Goal: Task Accomplishment & Management: Manage account settings

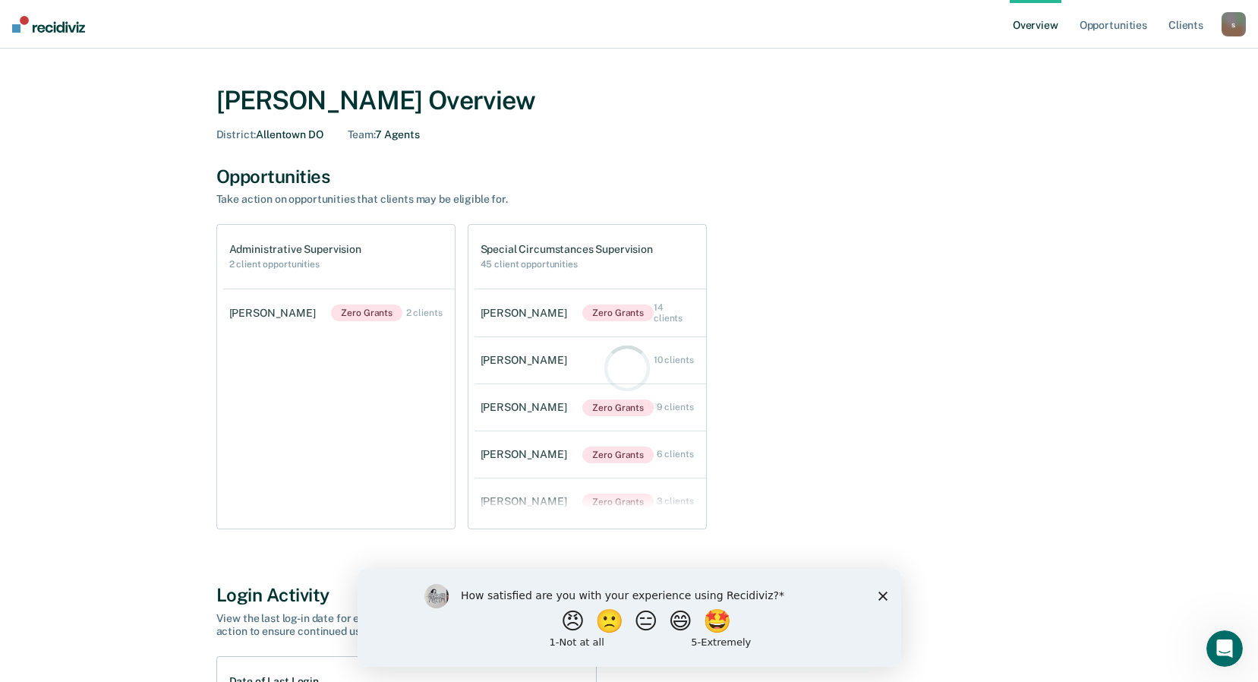
click at [882, 591] on icon "Close survey" at bounding box center [882, 595] width 9 height 9
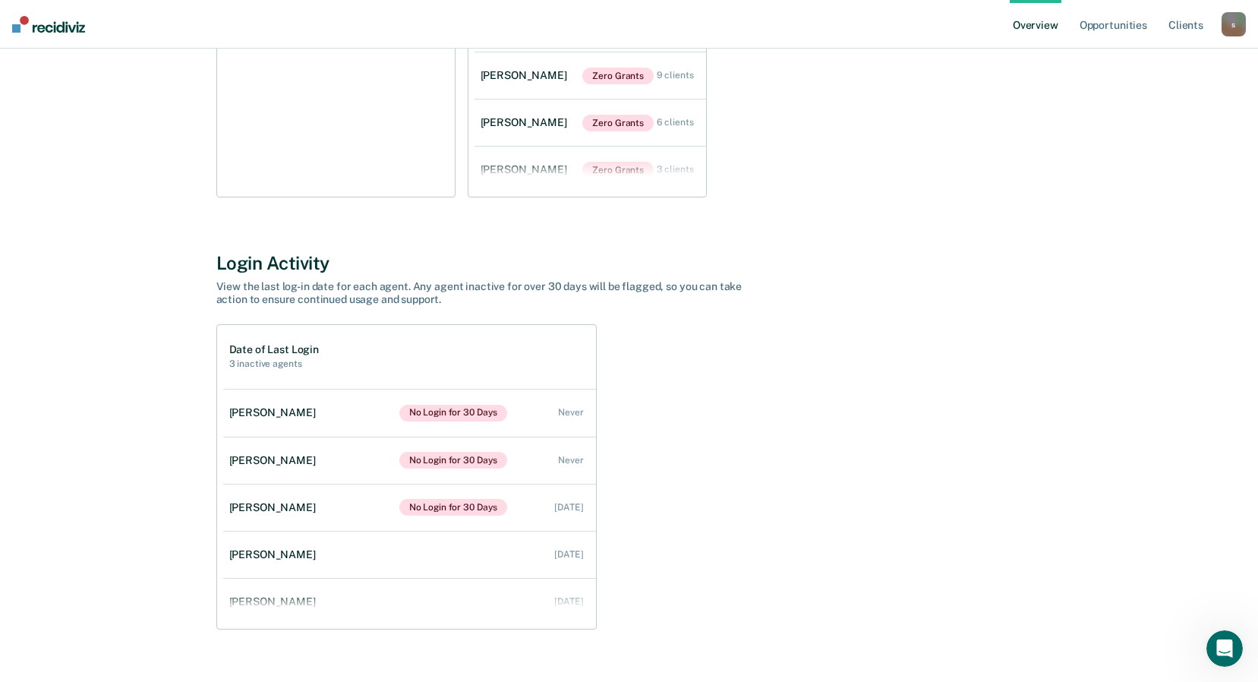
scroll to position [358, 0]
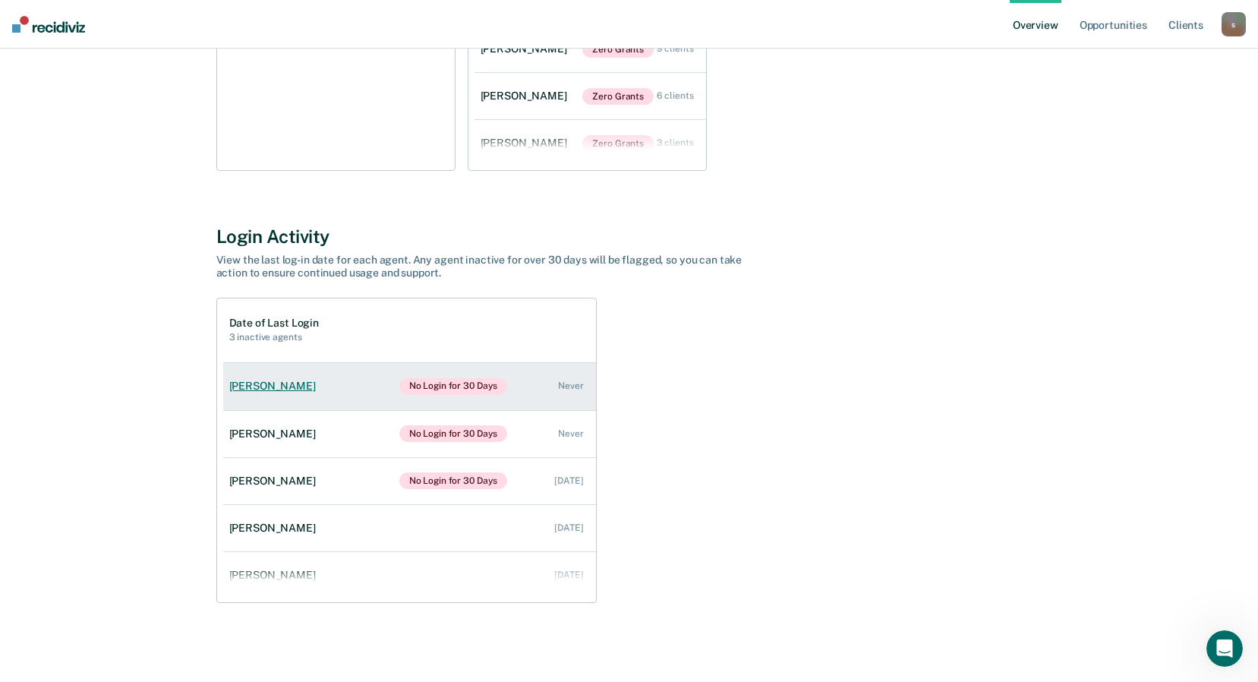
click at [272, 389] on div "[PERSON_NAME]" at bounding box center [275, 386] width 93 height 13
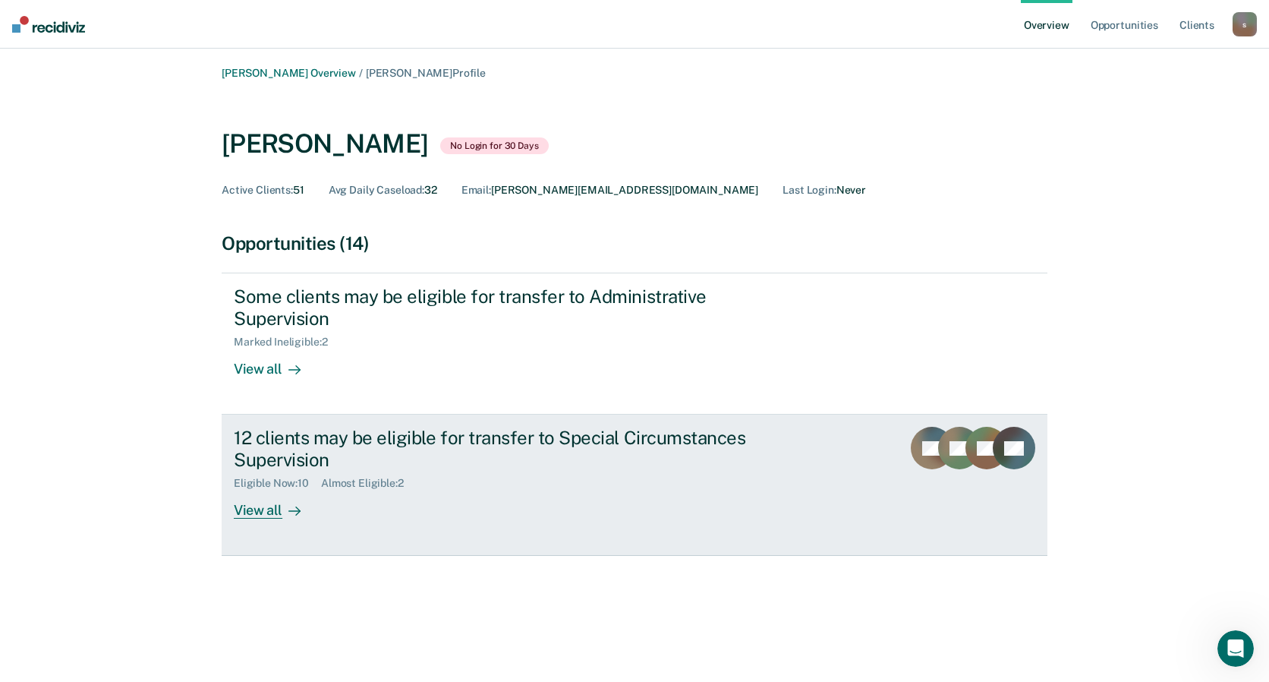
click at [249, 510] on div "View all" at bounding box center [276, 505] width 85 height 30
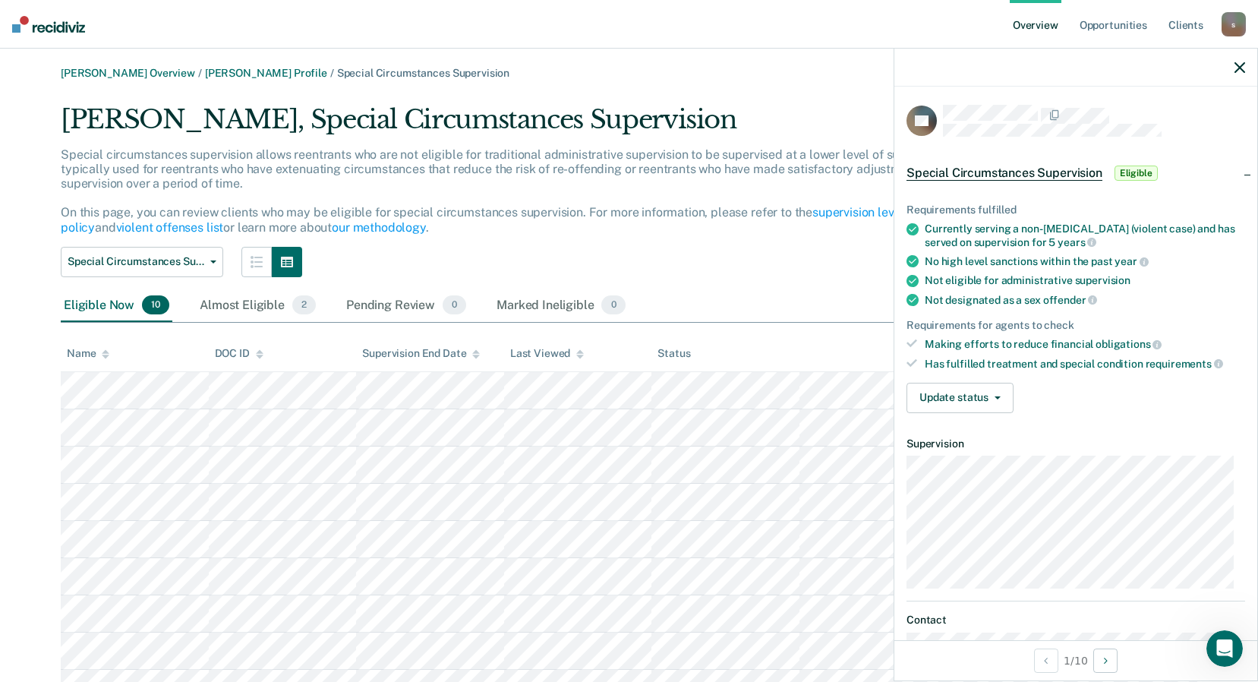
click at [1240, 70] on icon "button" at bounding box center [1240, 67] width 11 height 11
click at [945, 399] on button "Update status" at bounding box center [960, 398] width 107 height 30
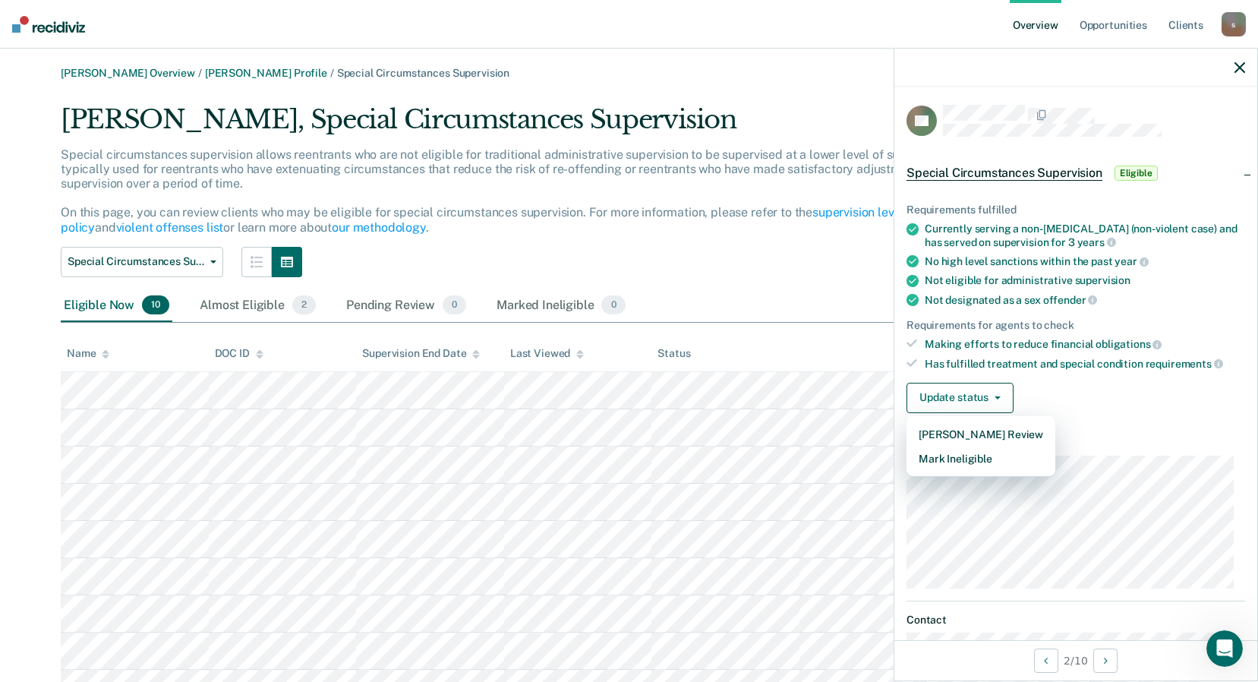
click at [1077, 402] on div "Update status [PERSON_NAME] Review Mark Ineligible" at bounding box center [1076, 398] width 339 height 30
